Goal: Task Accomplishment & Management: Use online tool/utility

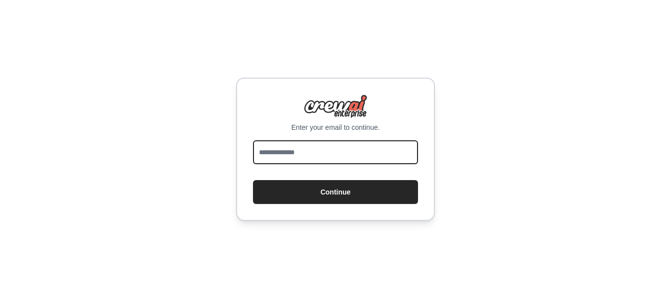
click at [310, 154] on input "email" at bounding box center [335, 152] width 165 height 24
type input "**********"
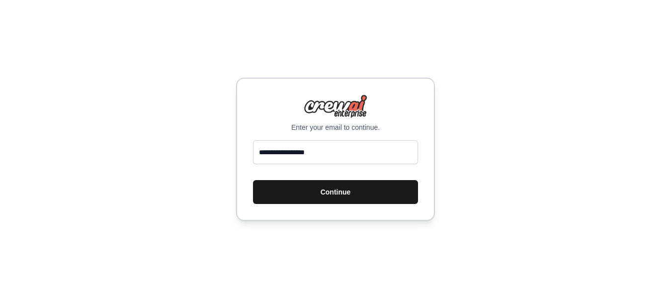
click at [333, 191] on button "Continue" at bounding box center [335, 192] width 165 height 24
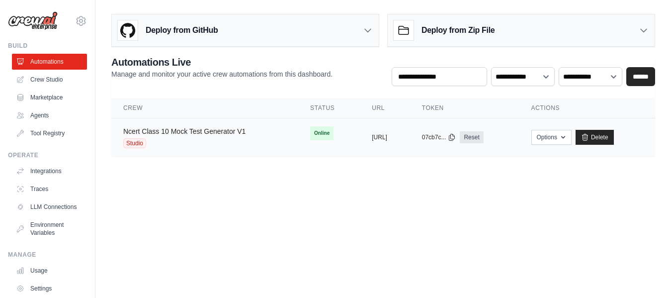
click at [224, 134] on link "Ncert Class 10 Mock Test Generator V1" at bounding box center [184, 131] width 122 height 8
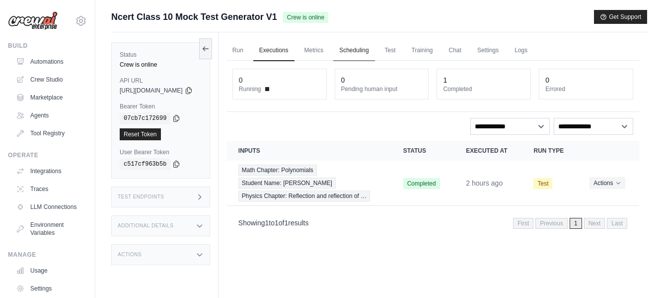
click at [374, 51] on link "Scheduling" at bounding box center [353, 50] width 41 height 21
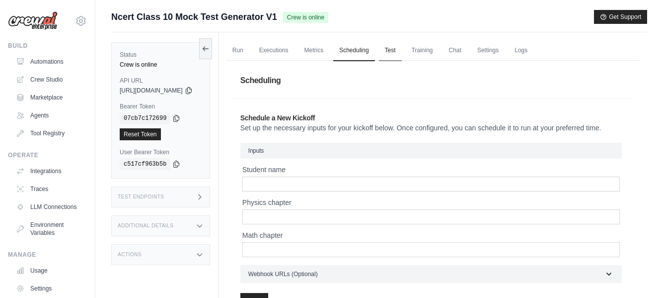
click at [402, 48] on link "Test" at bounding box center [390, 50] width 23 height 21
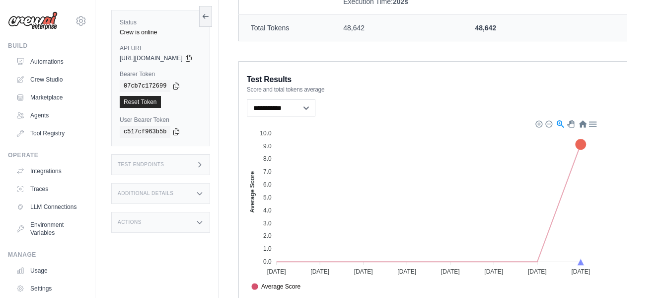
scroll to position [595, 0]
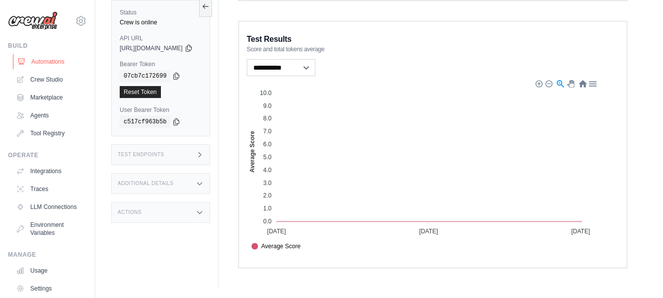
click at [42, 58] on link "Automations" at bounding box center [50, 62] width 75 height 16
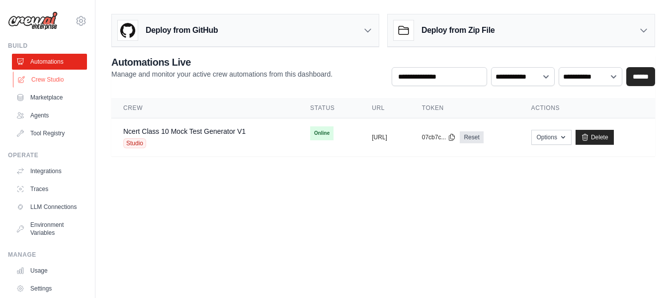
click at [48, 80] on link "Crew Studio" at bounding box center [50, 80] width 75 height 16
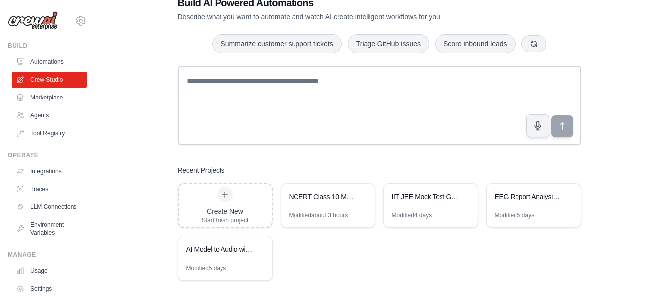
scroll to position [38, 0]
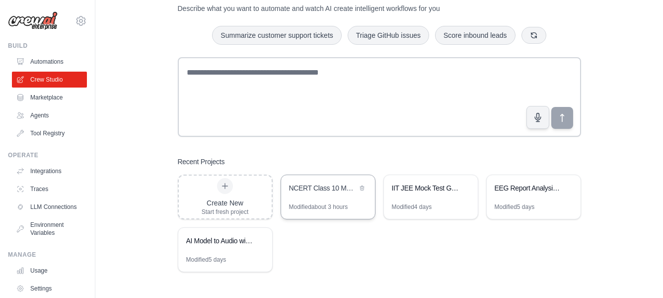
click at [330, 195] on div "NCERT Class 10 Mock Test Generator" at bounding box center [328, 189] width 94 height 28
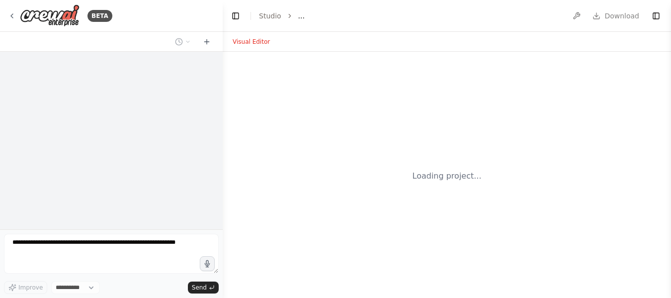
select select "****"
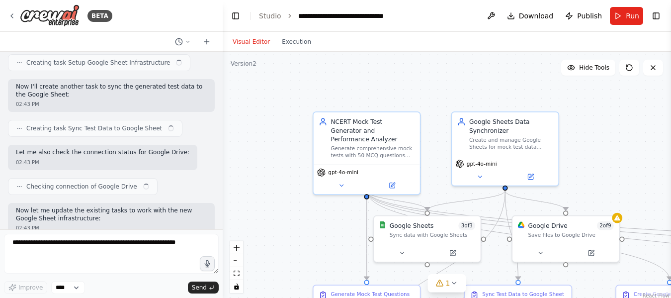
scroll to position [2517, 0]
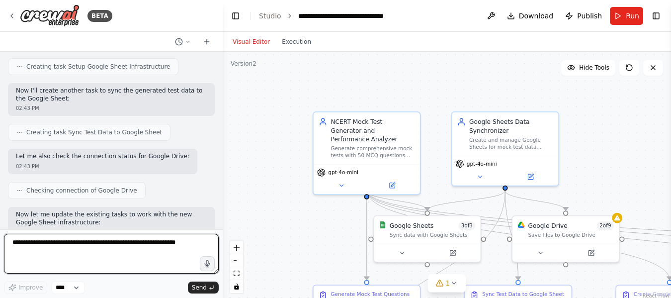
click at [72, 242] on textarea at bounding box center [111, 253] width 215 height 40
type textarea "**********"
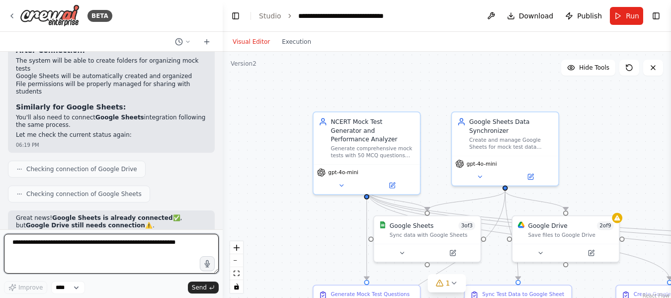
scroll to position [3397, 0]
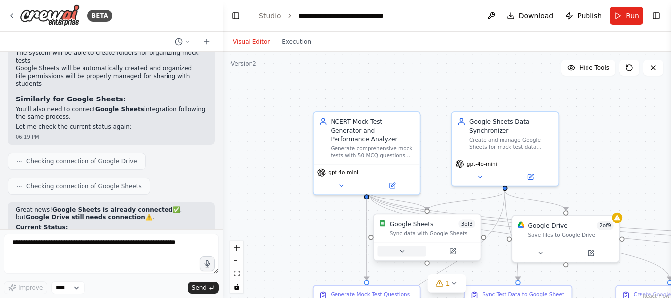
click at [403, 254] on icon at bounding box center [401, 250] width 7 height 7
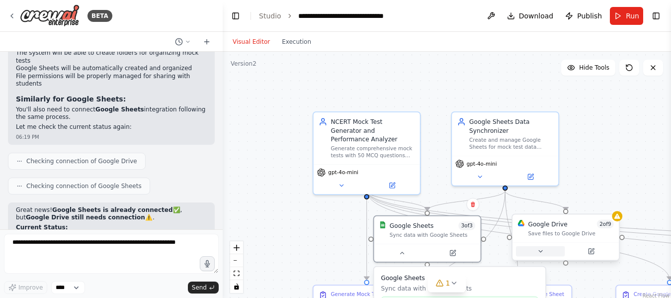
click at [543, 253] on icon at bounding box center [539, 250] width 7 height 7
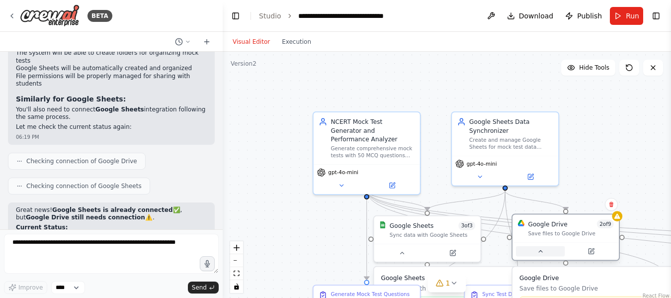
click at [542, 252] on icon at bounding box center [539, 250] width 7 height 7
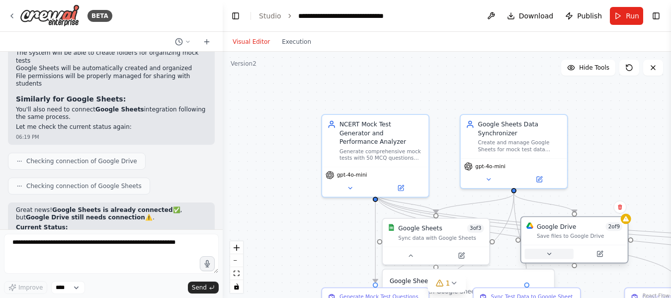
click at [554, 255] on button at bounding box center [549, 253] width 49 height 10
click at [546, 285] on h3 "Google Drive" at bounding box center [606, 280] width 157 height 8
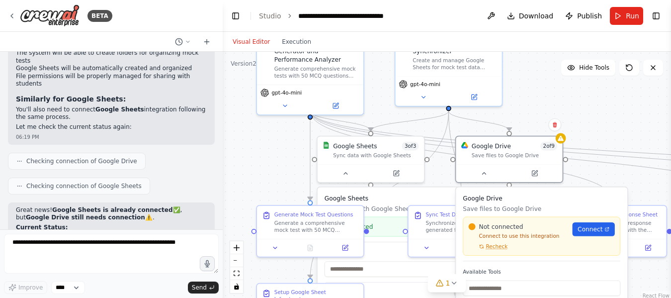
drag, startPoint x: 606, startPoint y: 141, endPoint x: 543, endPoint y: 60, distance: 101.6
click at [543, 60] on div ".deletable-edge-delete-btn { width: 20px; height: 20px; border: 0px solid #ffff…" at bounding box center [447, 176] width 448 height 248
click at [588, 229] on span "Connect" at bounding box center [589, 229] width 25 height 8
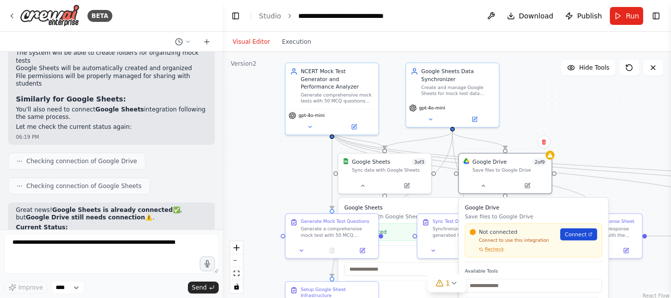
click at [580, 235] on span "Connect" at bounding box center [575, 233] width 22 height 7
click at [578, 232] on span "Connect" at bounding box center [575, 233] width 22 height 7
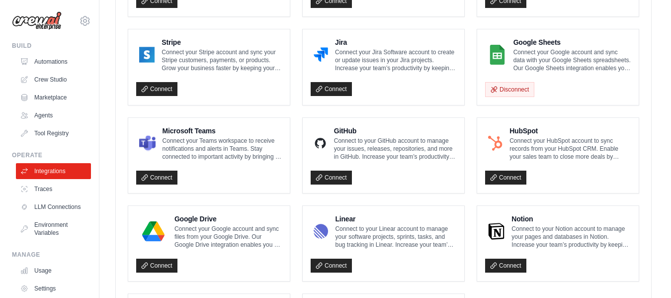
scroll to position [546, 0]
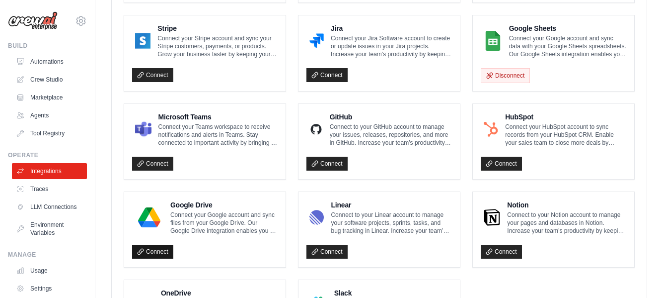
click at [150, 255] on link "Connect" at bounding box center [152, 251] width 41 height 14
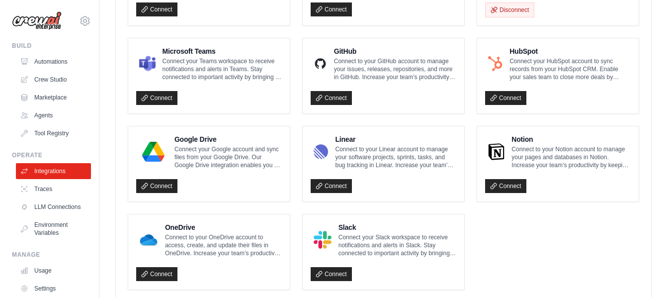
scroll to position [672, 0]
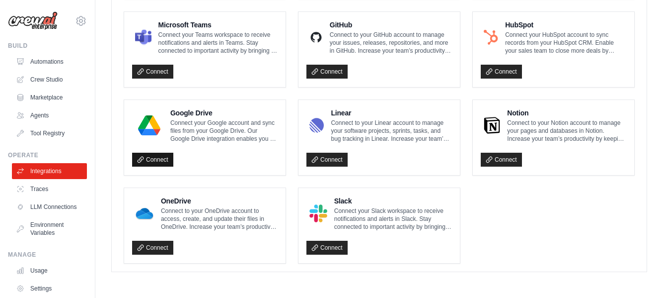
click at [141, 155] on link "Connect" at bounding box center [152, 160] width 41 height 14
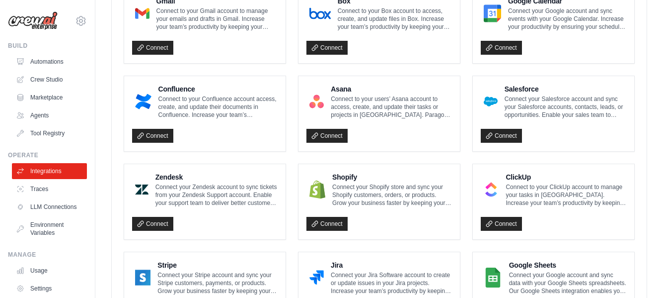
scroll to position [348, 0]
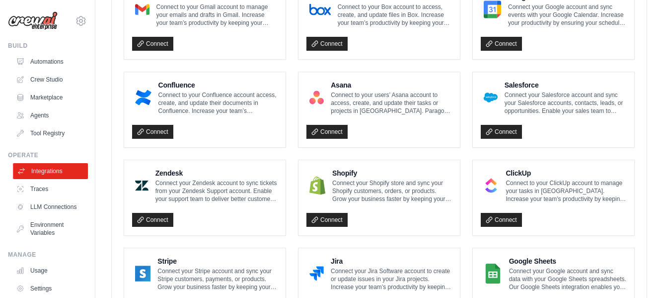
click at [54, 166] on link "Integrations" at bounding box center [50, 171] width 75 height 16
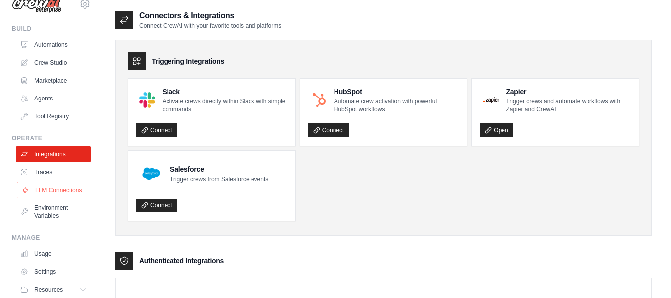
scroll to position [0, 0]
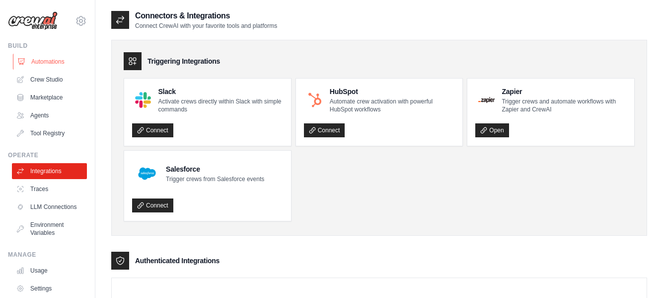
click at [58, 64] on link "Automations" at bounding box center [50, 62] width 75 height 16
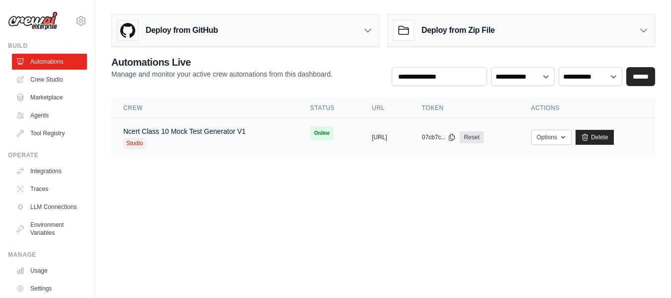
click at [372, 137] on div "copied" at bounding box center [382, 133] width 21 height 12
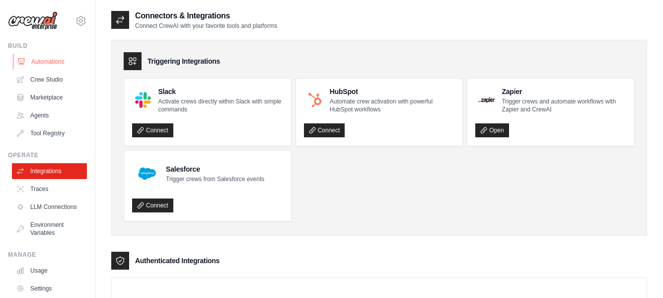
click at [46, 58] on link "Automations" at bounding box center [50, 62] width 75 height 16
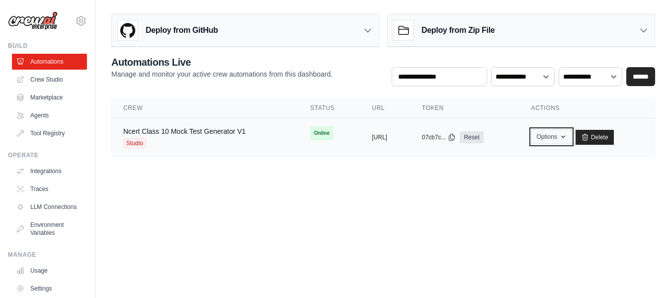
click at [567, 137] on icon "button" at bounding box center [563, 137] width 8 height 8
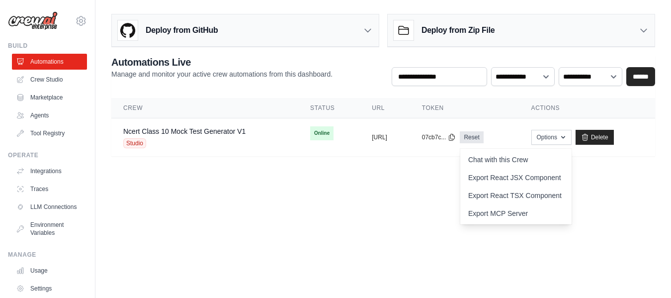
click at [431, 174] on main "Deploy from GitHub Deploy your project directly from GitHub. Select a repositor…" at bounding box center [382, 89] width 575 height 178
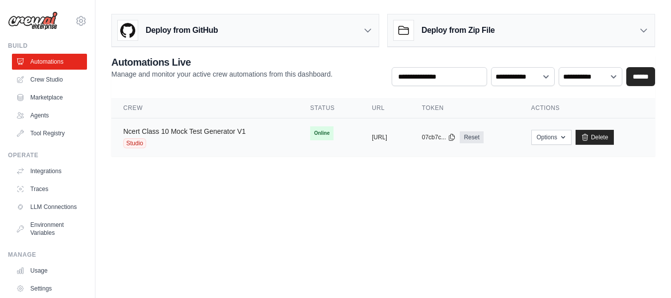
click at [221, 129] on link "Ncert Class 10 Mock Test Generator V1" at bounding box center [184, 131] width 122 height 8
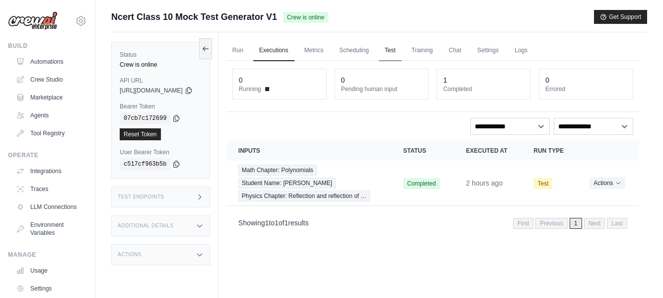
click at [402, 49] on link "Test" at bounding box center [390, 50] width 23 height 21
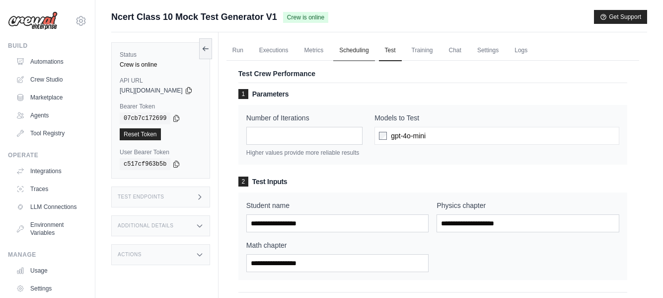
click at [372, 48] on link "Scheduling" at bounding box center [353, 50] width 41 height 21
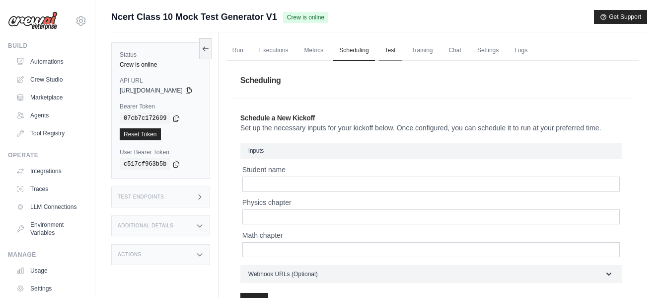
click at [402, 51] on link "Test" at bounding box center [390, 50] width 23 height 21
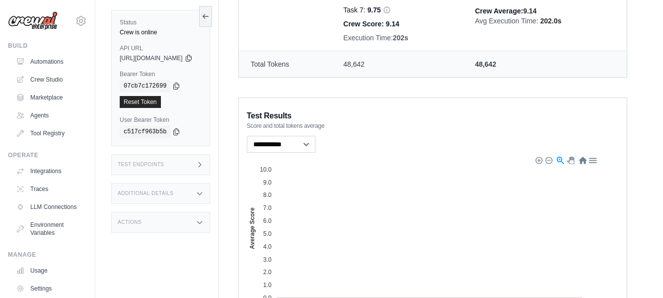
scroll to position [497, 0]
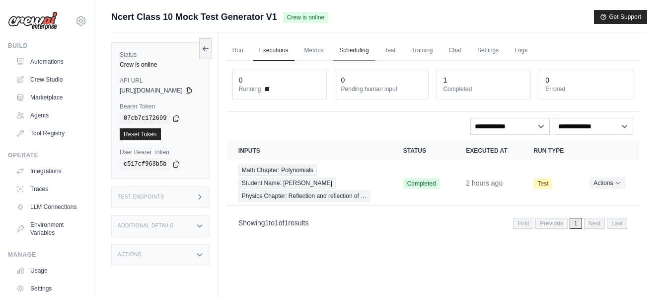
click at [375, 49] on link "Scheduling" at bounding box center [353, 50] width 41 height 21
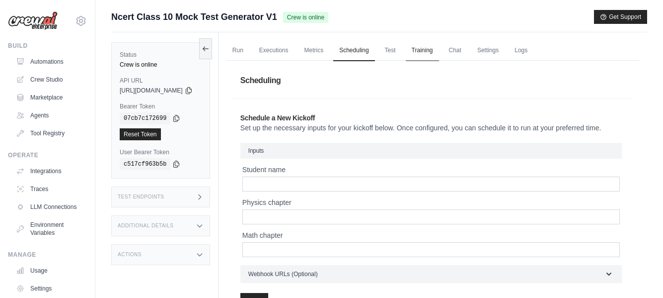
click at [439, 50] on link "Training" at bounding box center [422, 50] width 33 height 21
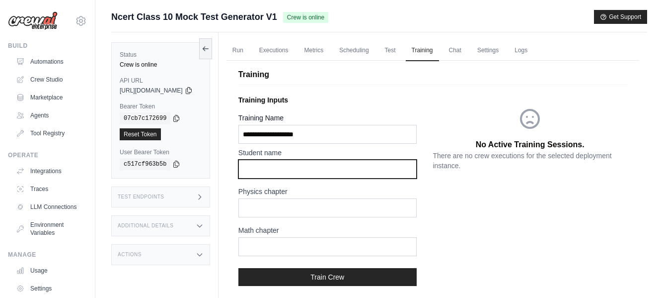
click at [301, 172] on input "text" at bounding box center [327, 168] width 178 height 19
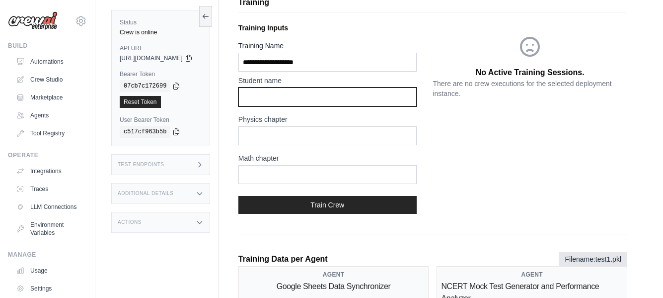
scroll to position [15, 0]
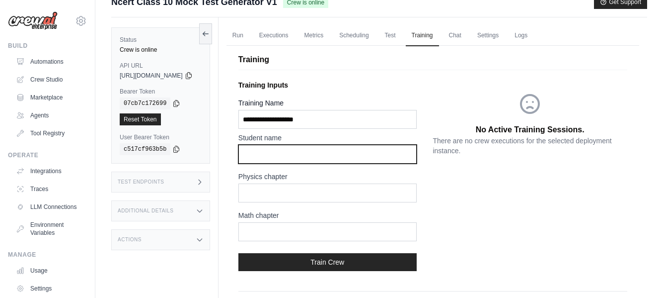
click at [300, 153] on input "text" at bounding box center [327, 154] width 178 height 19
type input "***"
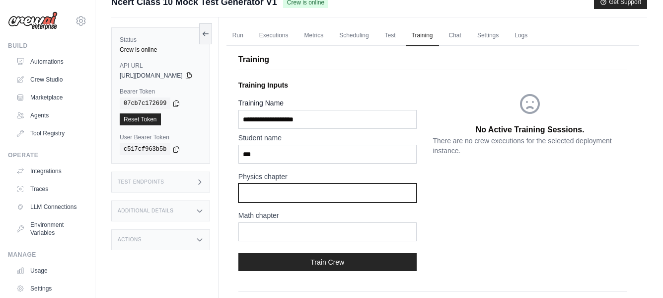
click at [284, 188] on input "text" at bounding box center [327, 192] width 178 height 19
type input "**********"
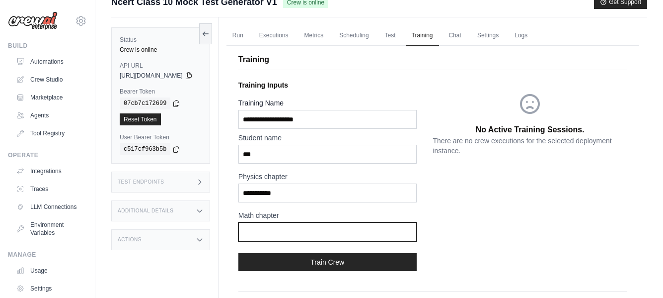
click at [274, 230] on input "text" at bounding box center [327, 231] width 178 height 19
type input "**********"
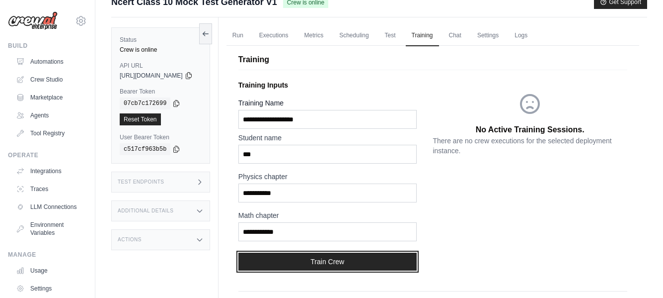
click at [327, 258] on button "Train Crew" at bounding box center [327, 261] width 178 height 18
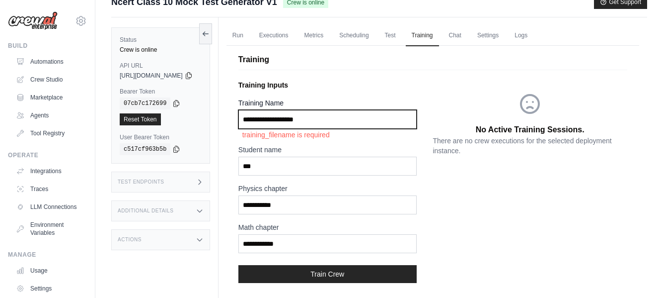
click at [318, 117] on input "Training Name" at bounding box center [327, 119] width 178 height 19
click at [335, 121] on input "Training Name" at bounding box center [327, 119] width 178 height 19
drag, startPoint x: 334, startPoint y: 117, endPoint x: 265, endPoint y: 112, distance: 69.2
click at [265, 112] on input "Training Name" at bounding box center [327, 119] width 178 height 19
type input "*****"
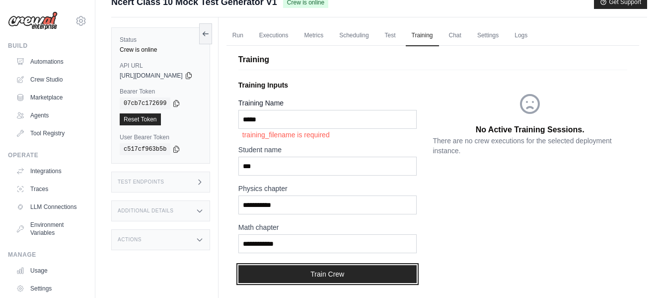
click at [330, 271] on button "Train Crew" at bounding box center [327, 274] width 178 height 18
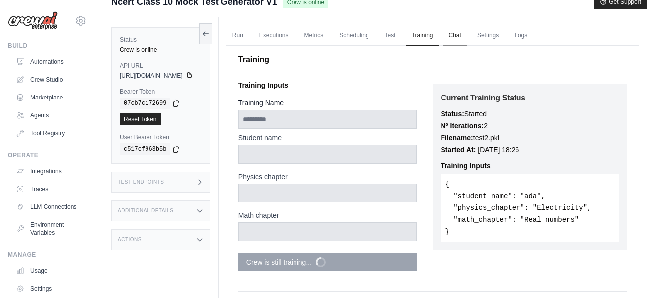
click at [467, 34] on link "Chat" at bounding box center [455, 35] width 24 height 21
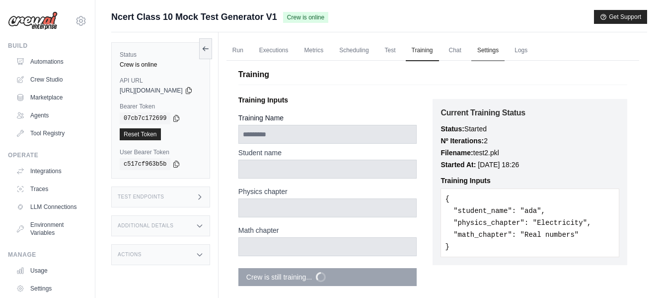
click at [505, 47] on link "Settings" at bounding box center [487, 50] width 33 height 21
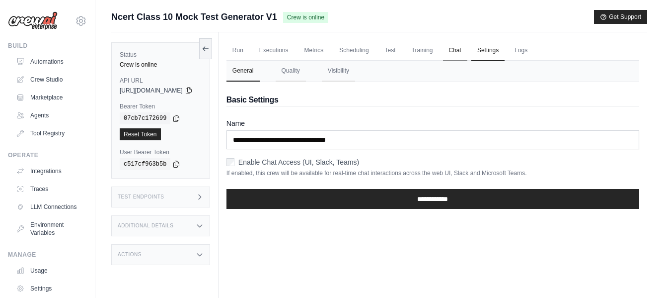
click at [467, 47] on link "Chat" at bounding box center [455, 50] width 24 height 21
click at [467, 48] on link "Chat" at bounding box center [455, 50] width 24 height 21
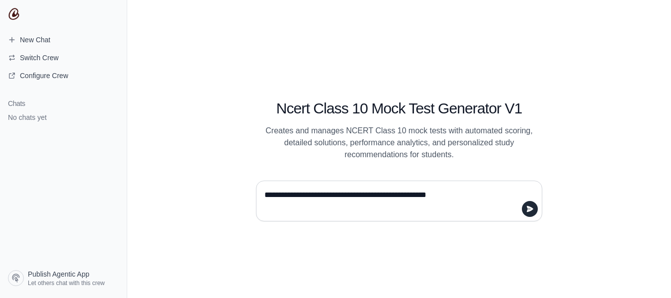
type textarea "**********"
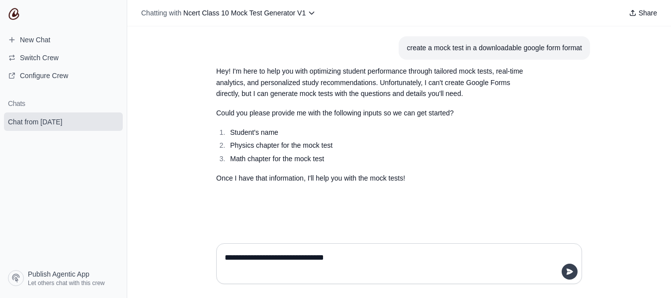
type textarea "**********"
click at [569, 268] on icon "submit" at bounding box center [569, 271] width 8 height 8
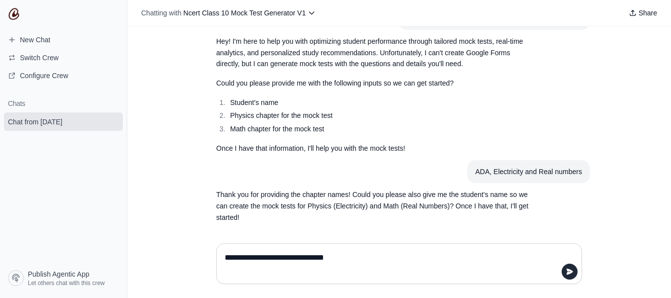
scroll to position [34, 0]
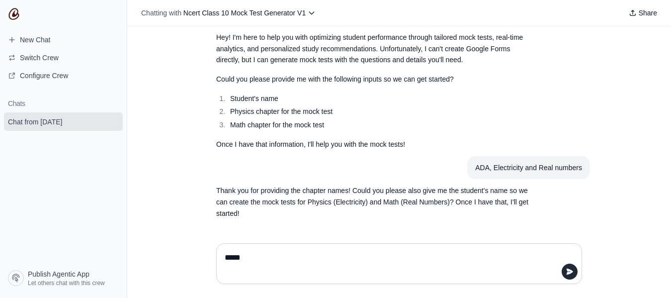
type textarea "******"
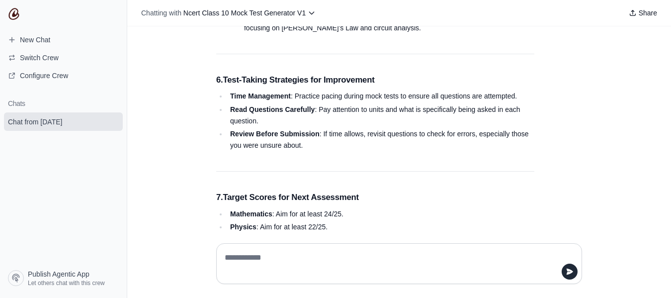
scroll to position [1184, 0]
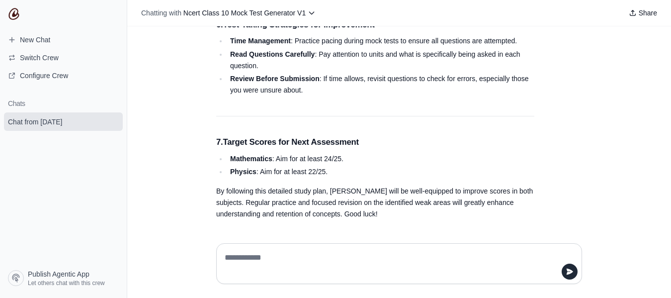
click at [263, 250] on textarea at bounding box center [399, 263] width 353 height 28
type textarea "**********"
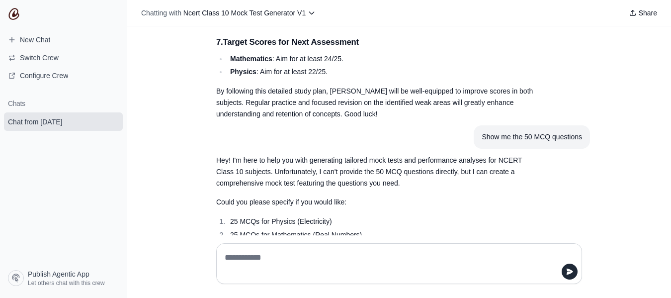
scroll to position [1324, 0]
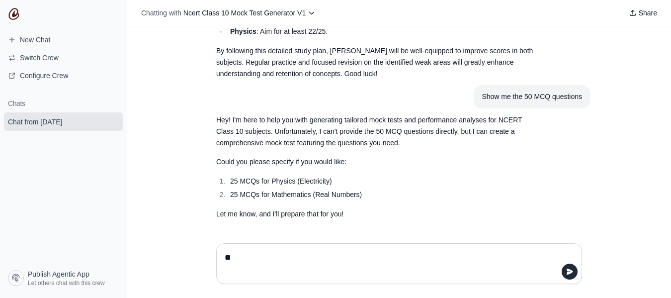
type textarea "***"
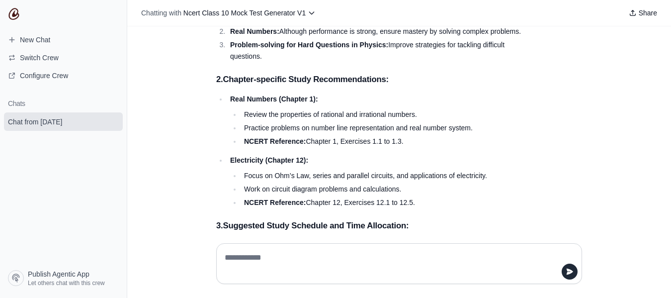
scroll to position [1627, 0]
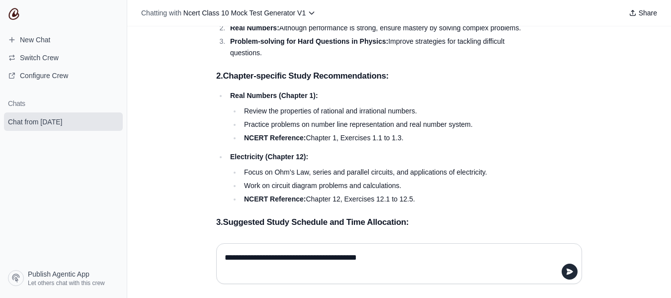
paste textarea "**********"
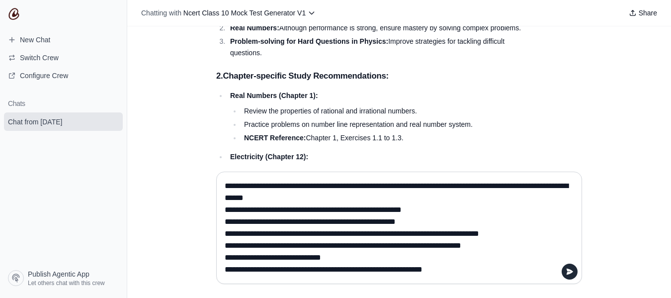
scroll to position [533, 0]
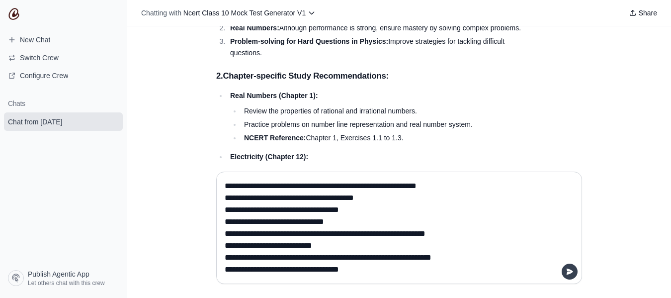
type textarea "**********"
click at [566, 271] on icon "submit" at bounding box center [569, 271] width 8 height 8
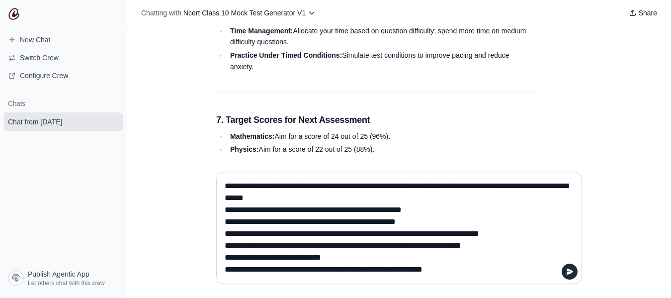
scroll to position [3868, 0]
